Goal: Transaction & Acquisition: Purchase product/service

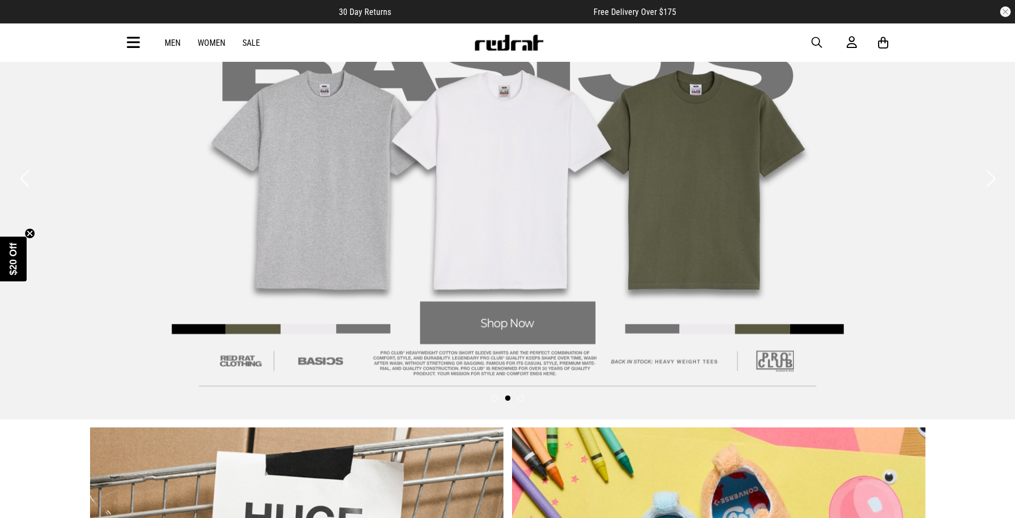
click at [169, 42] on link "Men" at bounding box center [173, 43] width 16 height 10
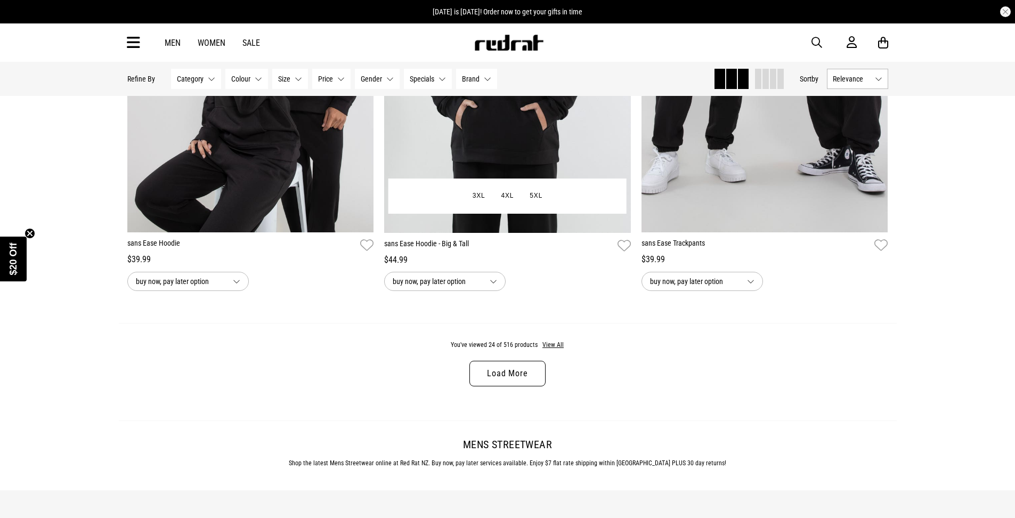
scroll to position [3276, 0]
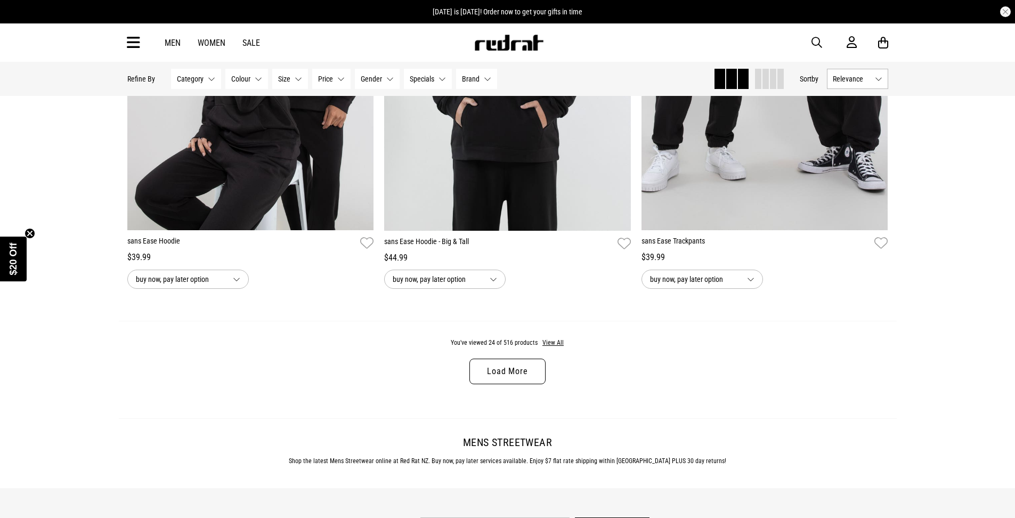
click at [0, 0] on p "By submitting this form and signing up for texts & emails, you consent to recei…" at bounding box center [0, 0] width 0 height 0
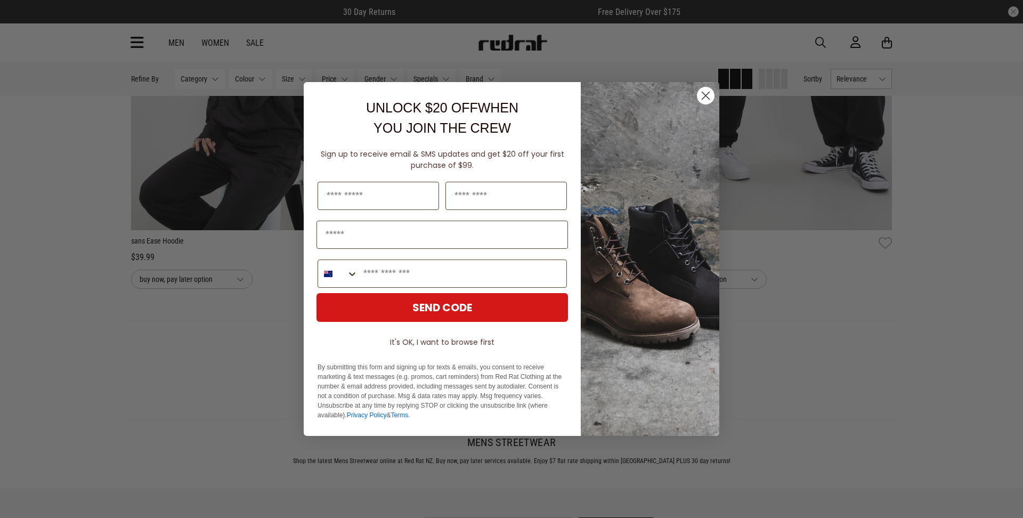
click at [706, 96] on icon "Close dialog" at bounding box center [705, 95] width 7 height 7
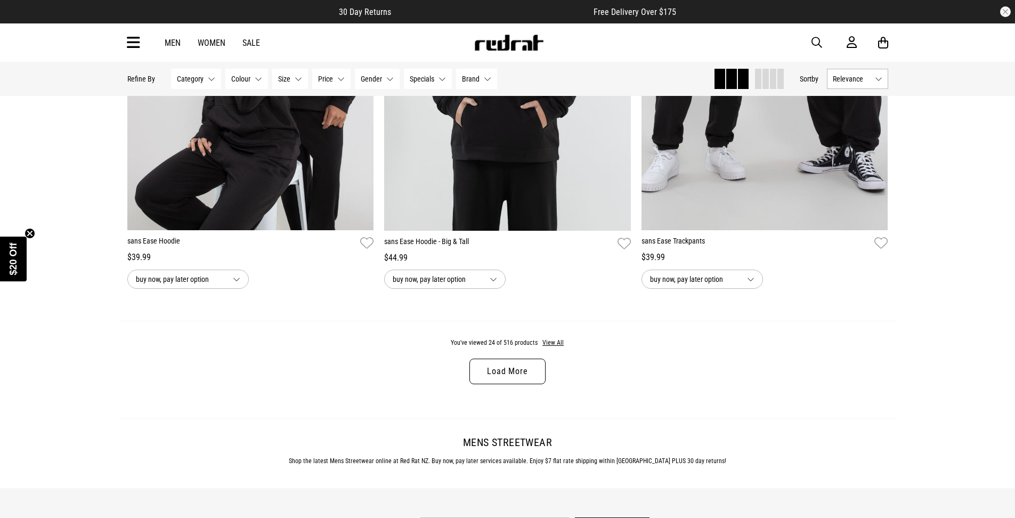
click at [503, 372] on link "Load More" at bounding box center [507, 372] width 76 height 26
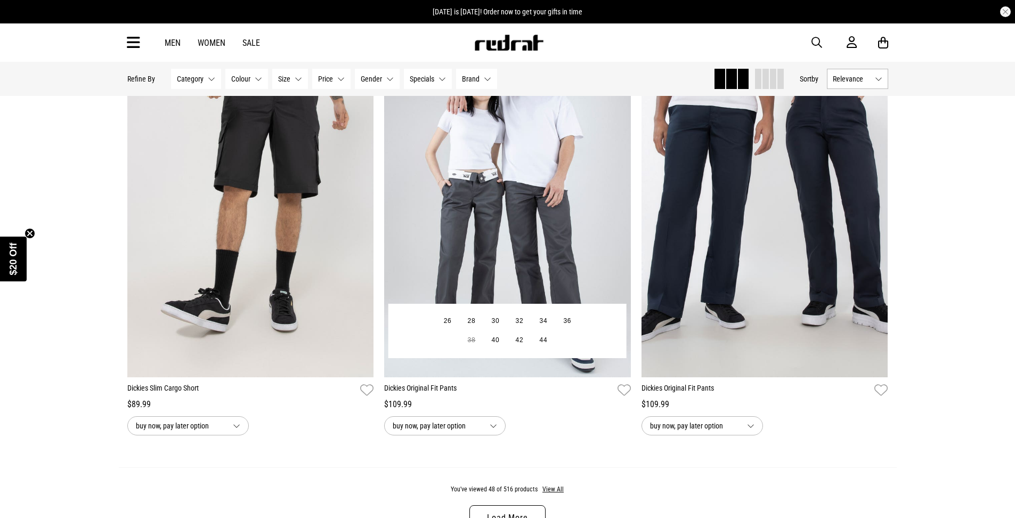
scroll to position [6738, 0]
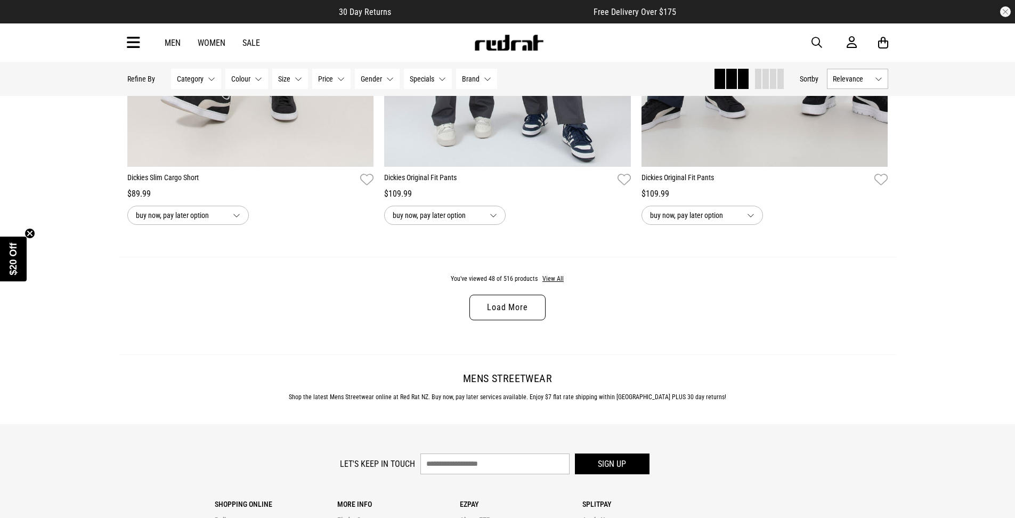
click at [514, 310] on link "Load More" at bounding box center [507, 308] width 76 height 26
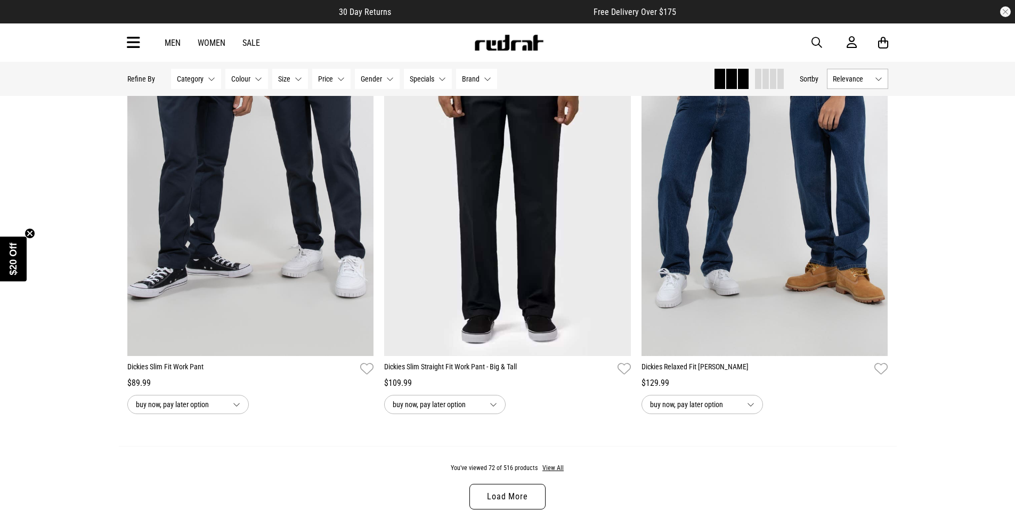
scroll to position [9988, 0]
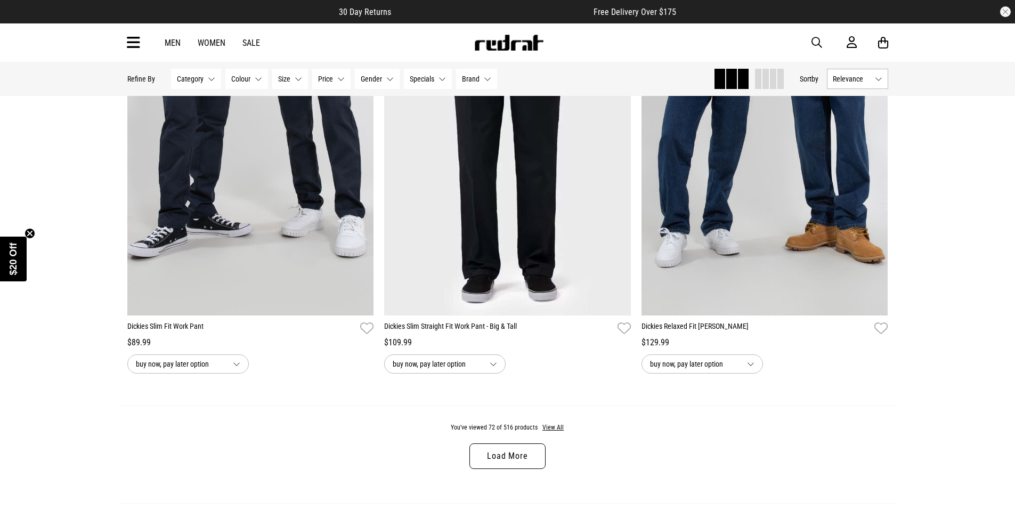
click at [500, 463] on link "Load More" at bounding box center [507, 456] width 76 height 26
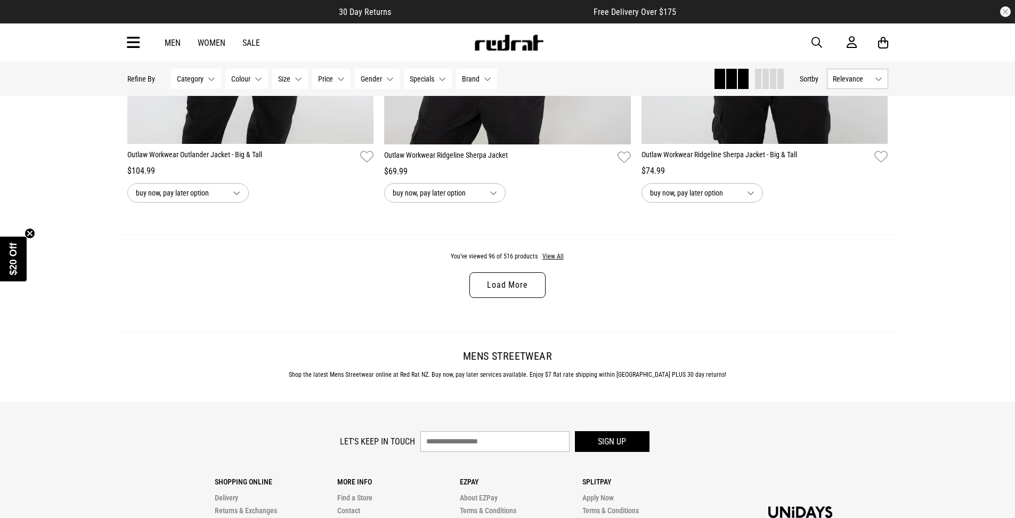
scroll to position [13563, 0]
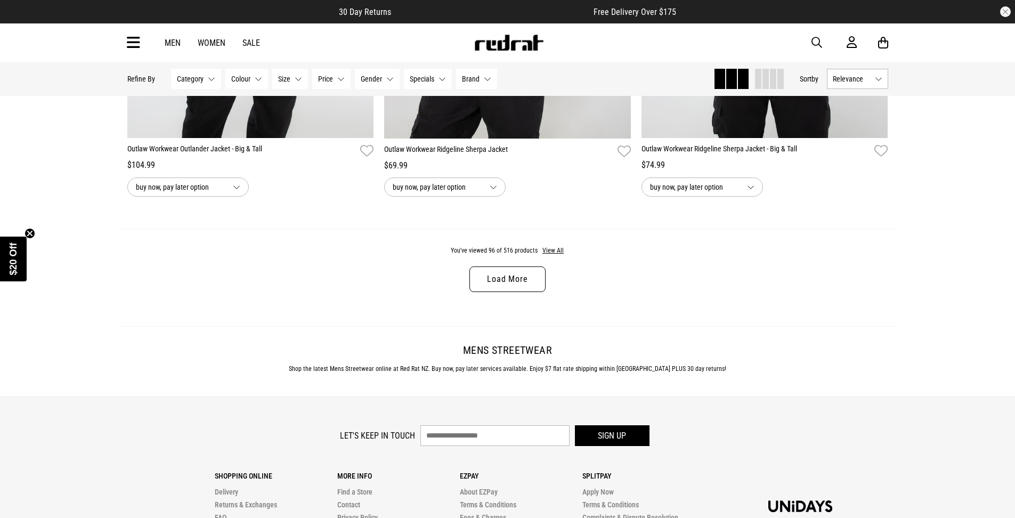
click at [490, 285] on link "Load More" at bounding box center [507, 279] width 76 height 26
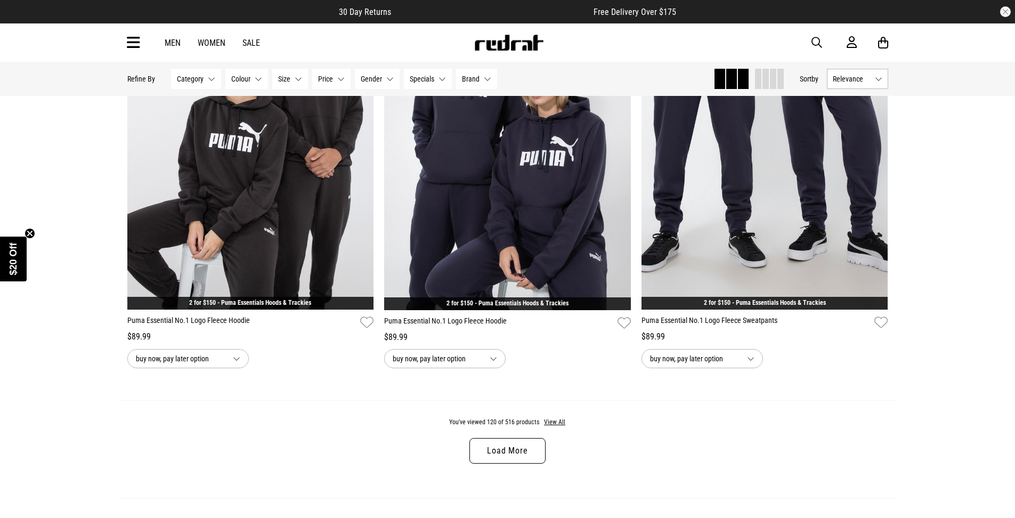
scroll to position [16998, 0]
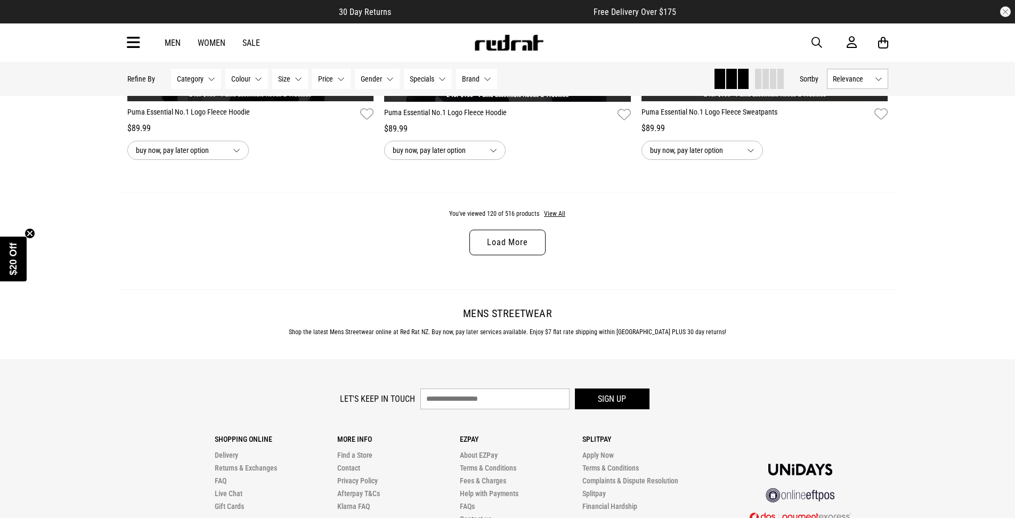
click at [514, 244] on link "Load More" at bounding box center [507, 243] width 76 height 26
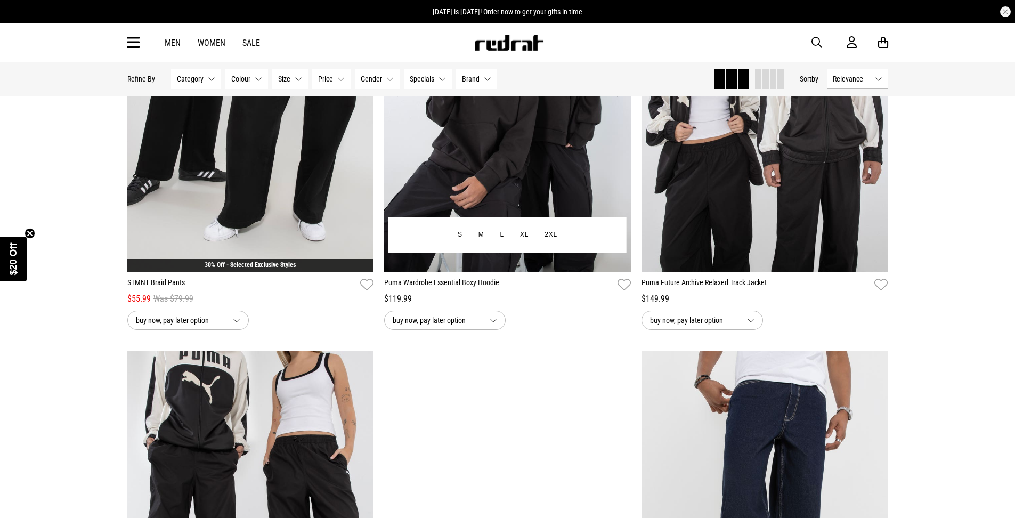
scroll to position [18691, 0]
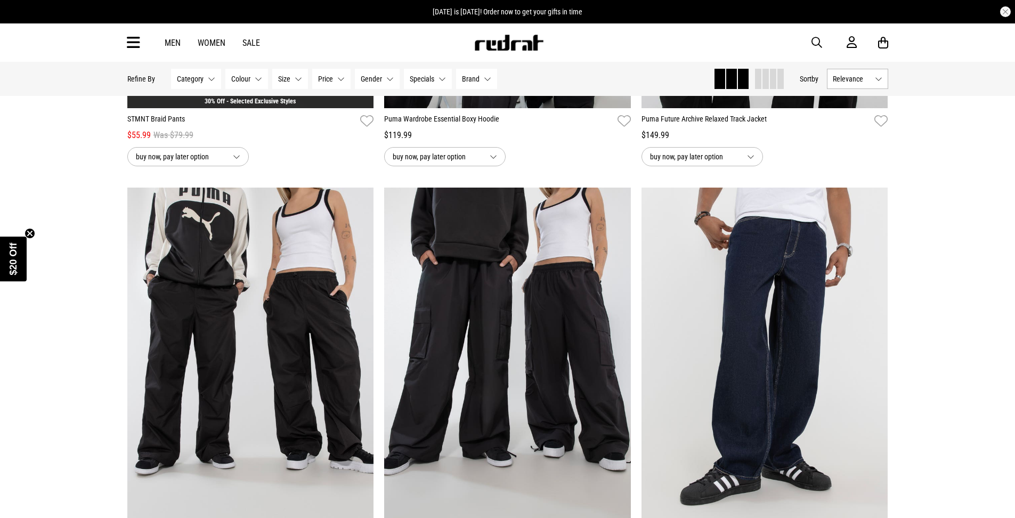
click at [174, 42] on link "Men" at bounding box center [173, 43] width 16 height 10
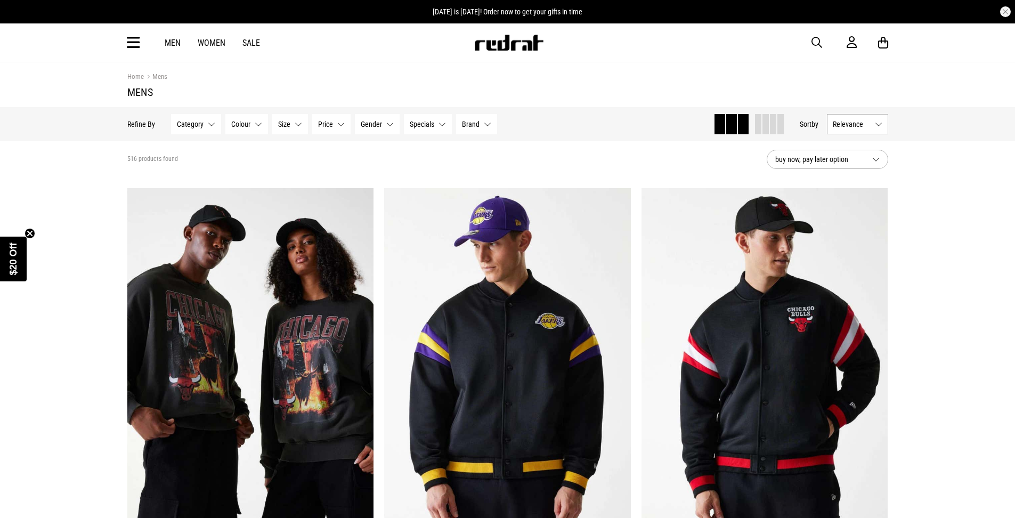
click at [138, 40] on icon at bounding box center [133, 43] width 13 height 18
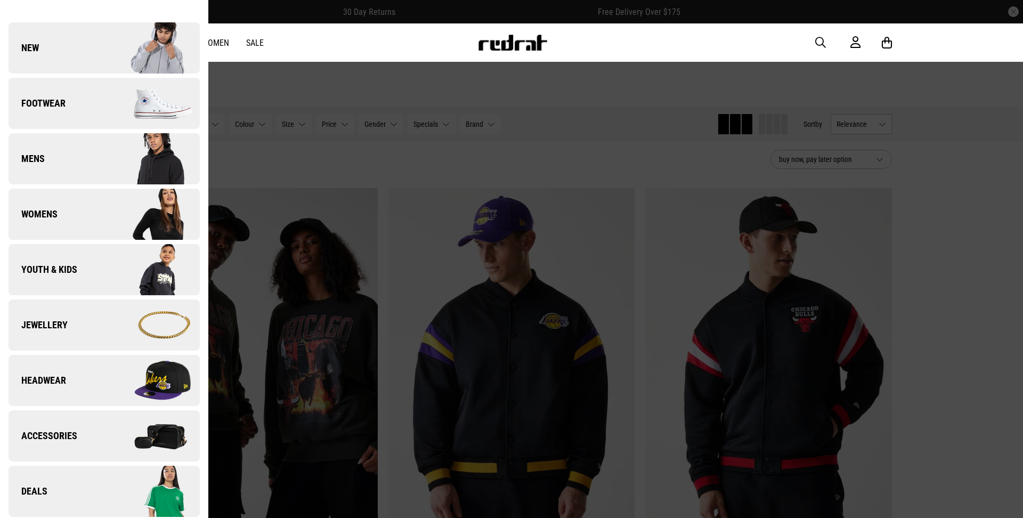
scroll to position [26, 0]
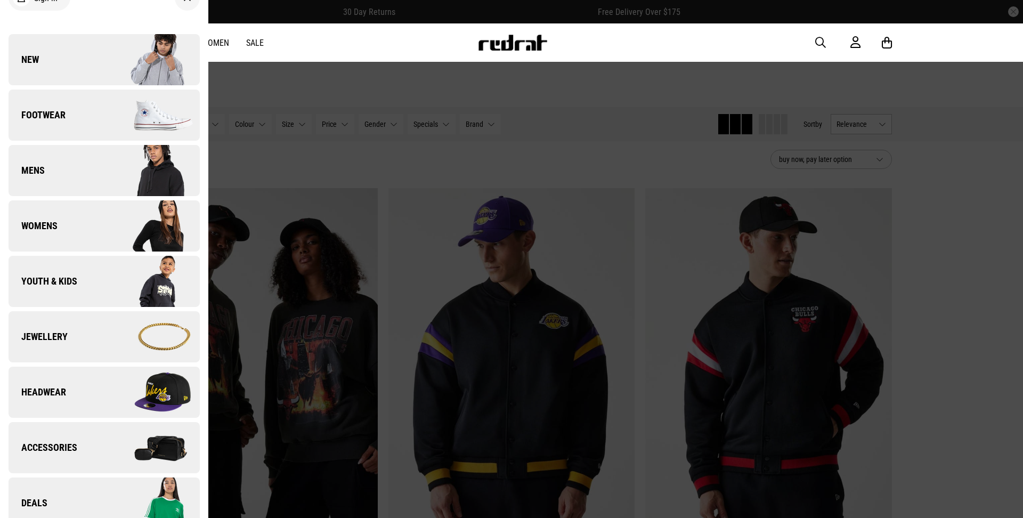
click at [77, 173] on link "Mens" at bounding box center [104, 170] width 191 height 51
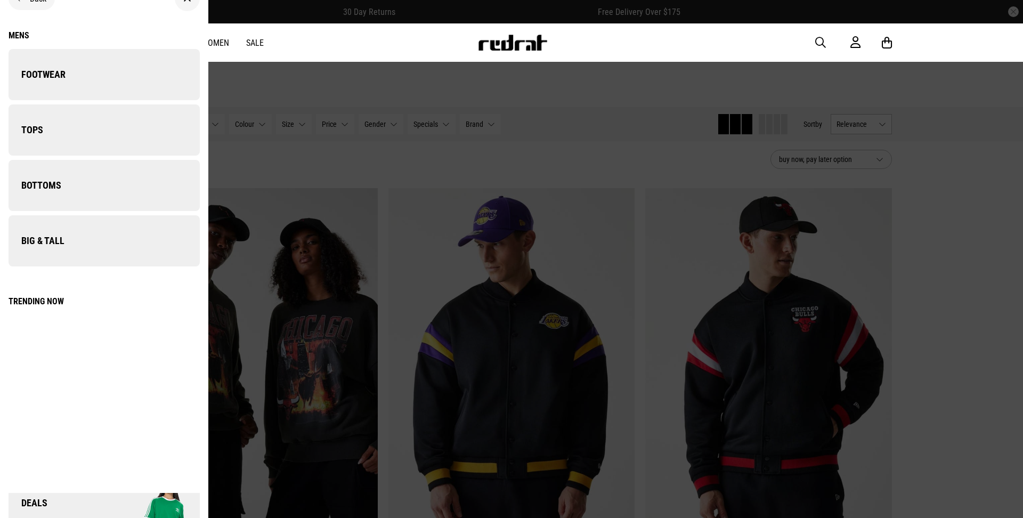
scroll to position [0, 0]
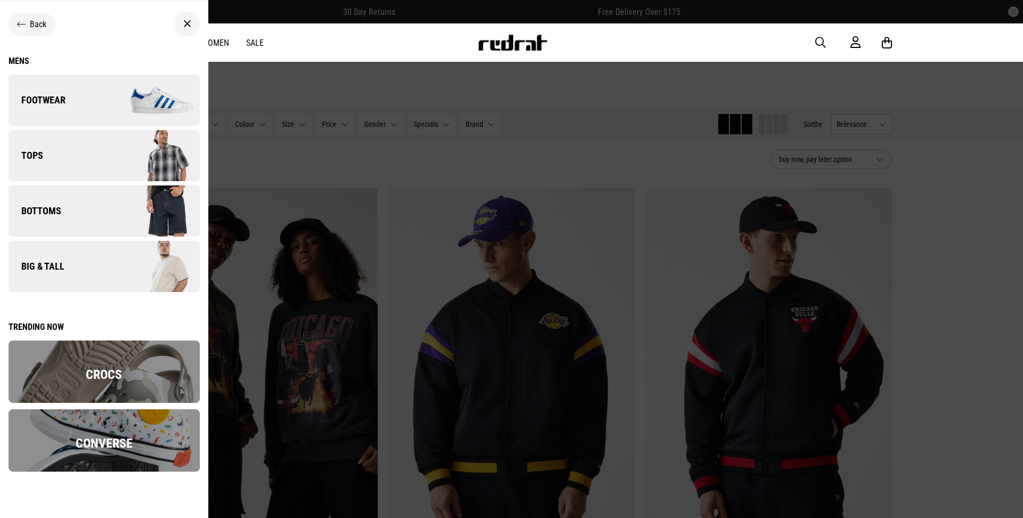
click at [80, 265] on link "Big & Tall" at bounding box center [104, 266] width 191 height 51
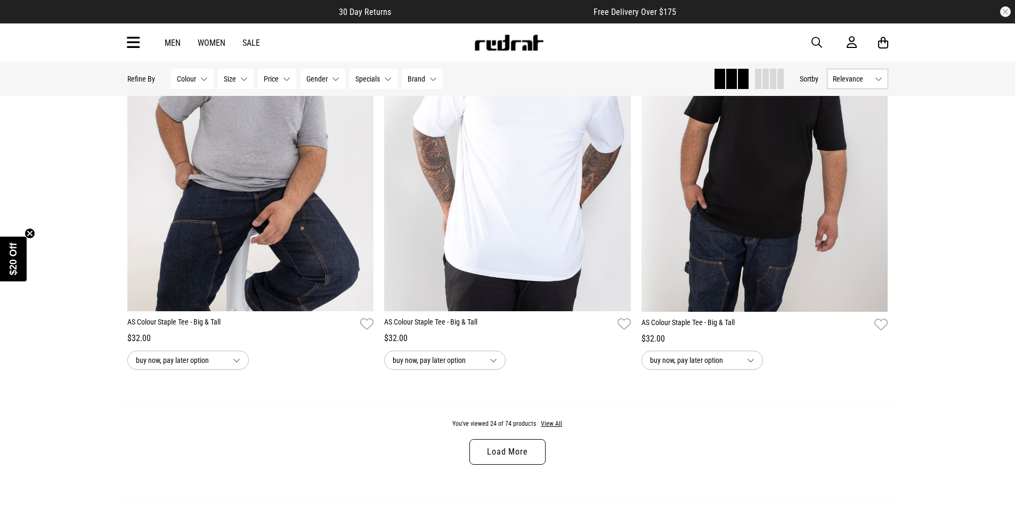
scroll to position [3213, 0]
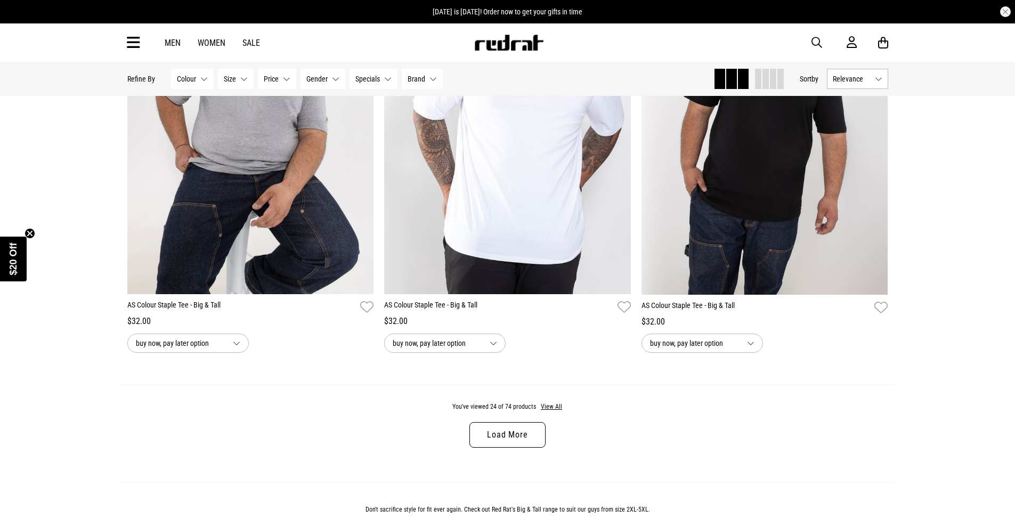
click at [520, 437] on link "Load More" at bounding box center [507, 435] width 76 height 26
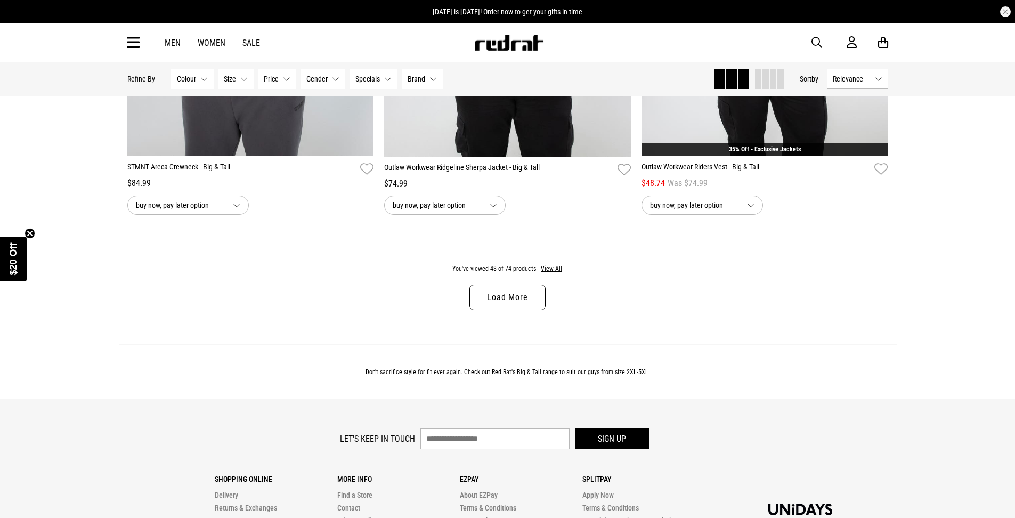
scroll to position [6769, 0]
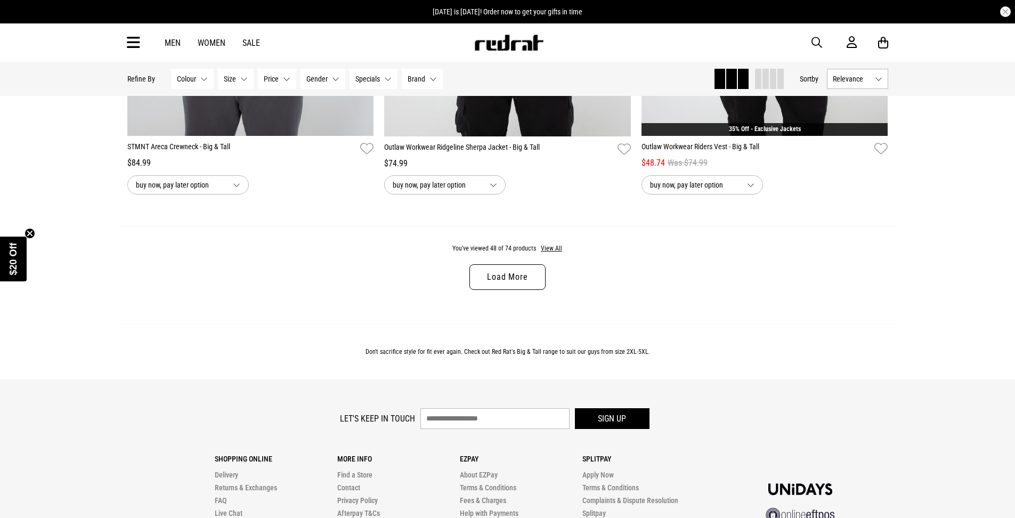
click at [533, 274] on link "Load More" at bounding box center [507, 277] width 76 height 26
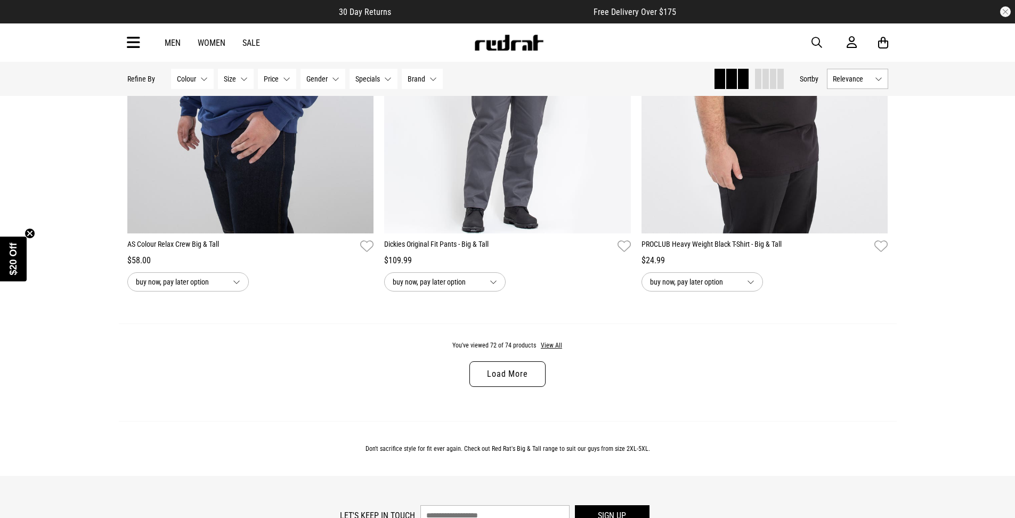
scroll to position [10151, 0]
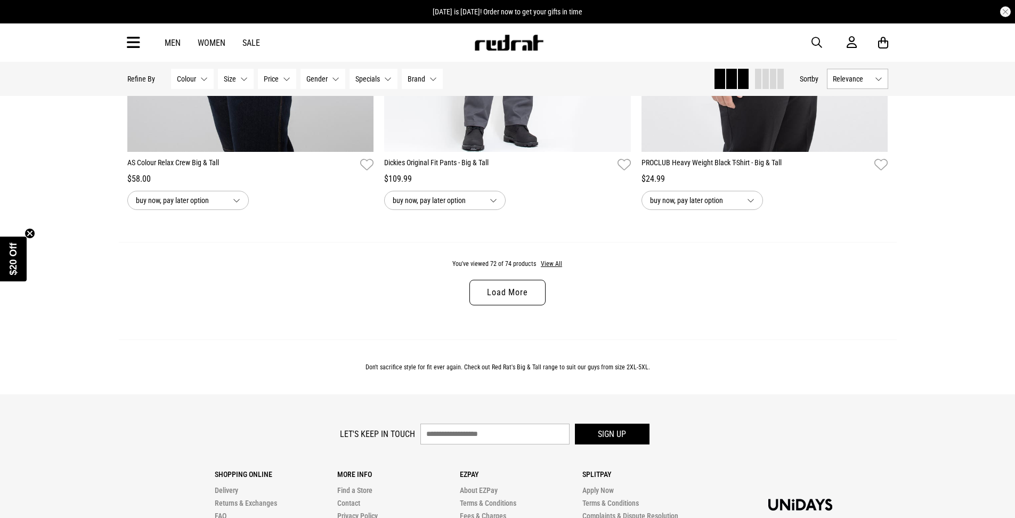
click at [526, 295] on link "Load More" at bounding box center [507, 293] width 76 height 26
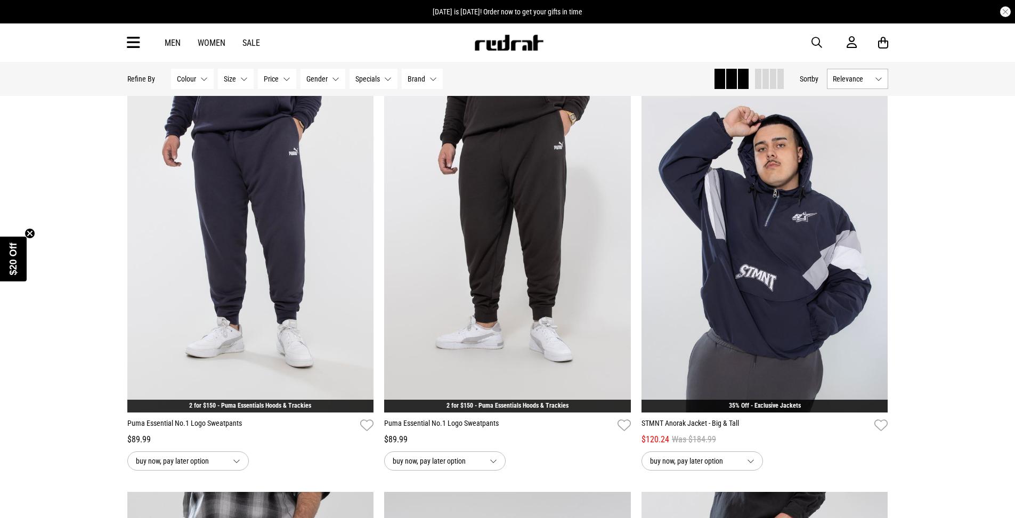
scroll to position [8163, 0]
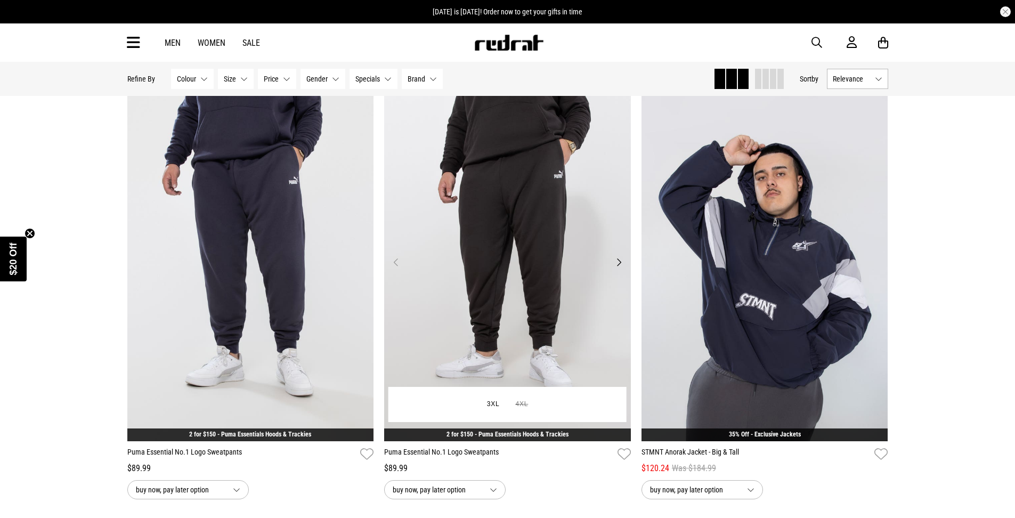
click at [559, 244] on img at bounding box center [507, 268] width 247 height 345
